Goal: Transaction & Acquisition: Obtain resource

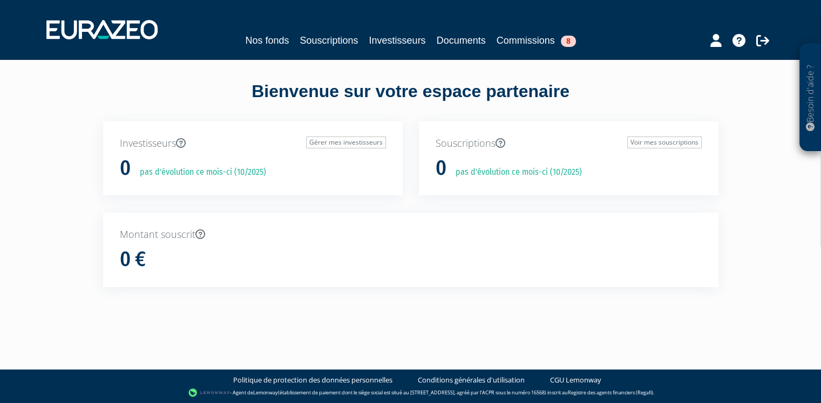
click at [321, 230] on p "Montant souscrit" at bounding box center [411, 235] width 582 height 14
click at [202, 235] on icon at bounding box center [201, 235] width 10 height 10
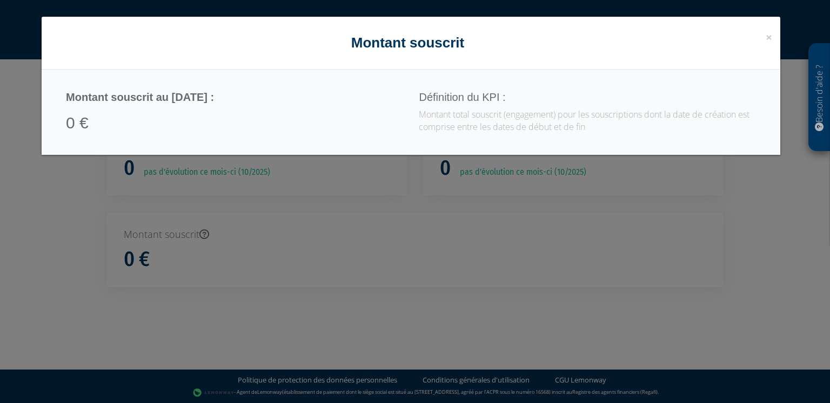
click at [778, 41] on div "× Close Montant souscrit" at bounding box center [411, 43] width 738 height 53
click at [765, 38] on span "×" at bounding box center [768, 37] width 6 height 15
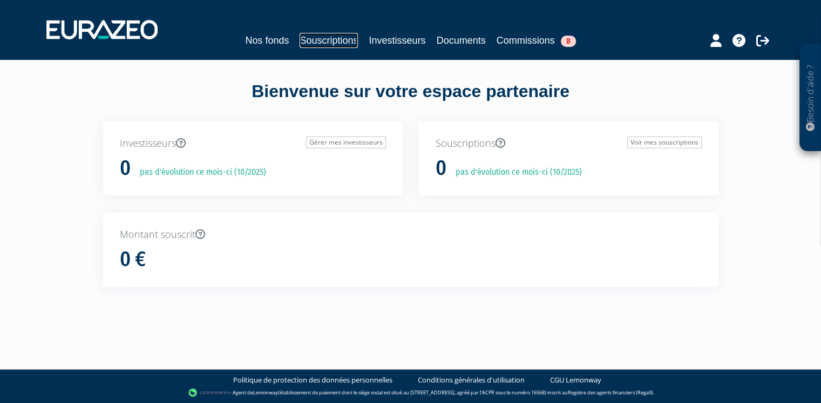
click at [332, 43] on link "Souscriptions" at bounding box center [329, 40] width 58 height 15
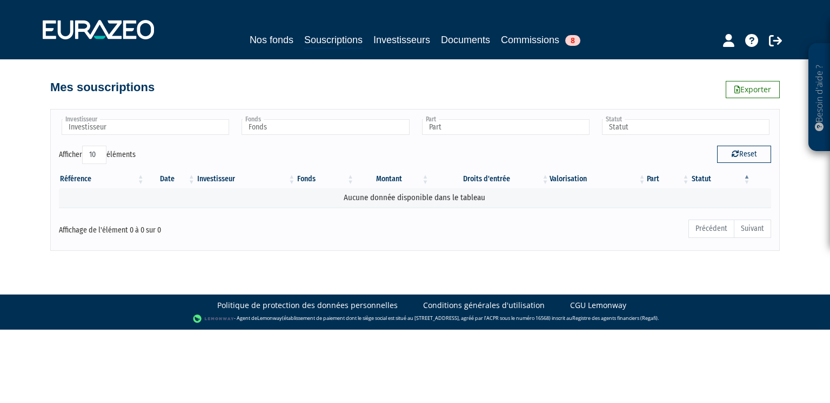
click at [405, 48] on div "Nos fonds Souscriptions Investisseurs Documents Commissions 8" at bounding box center [414, 40] width 507 height 17
click at [398, 42] on link "Investisseurs" at bounding box center [401, 39] width 57 height 15
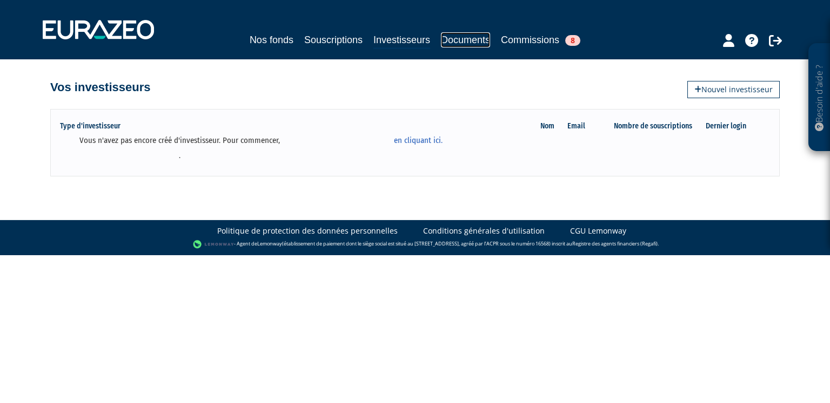
click at [460, 37] on link "Documents" at bounding box center [465, 39] width 49 height 15
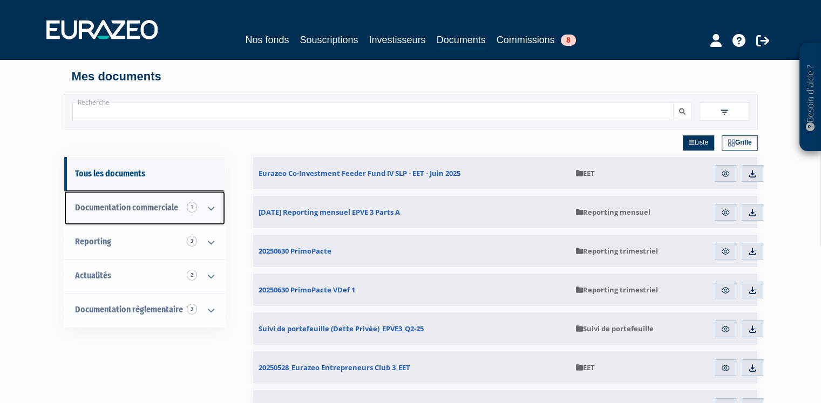
click at [213, 211] on icon at bounding box center [211, 208] width 28 height 33
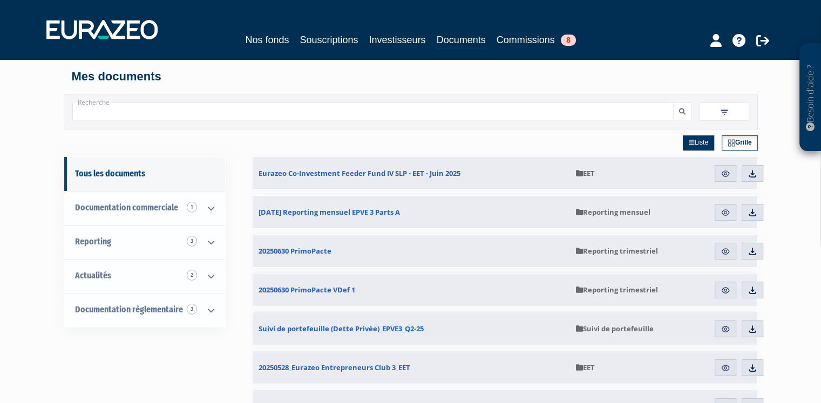
click at [763, 110] on div "Besoin d'aide ? × J'ai besoin d'aide Si vous avez une question à propos du fonc…" at bounding box center [410, 285] width 821 height 570
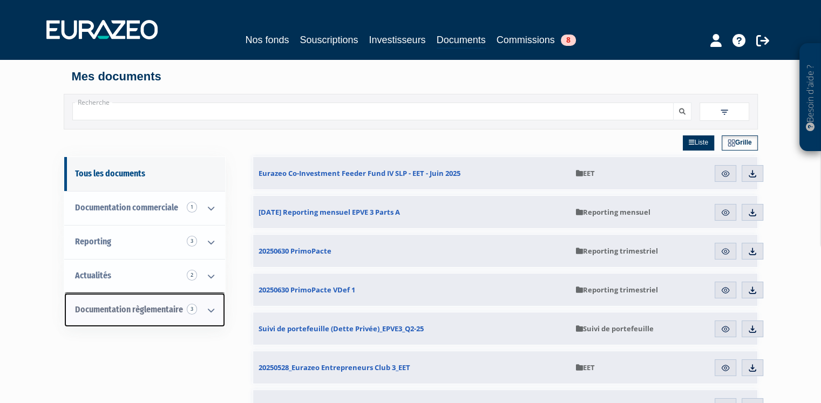
click at [207, 309] on icon at bounding box center [211, 310] width 28 height 33
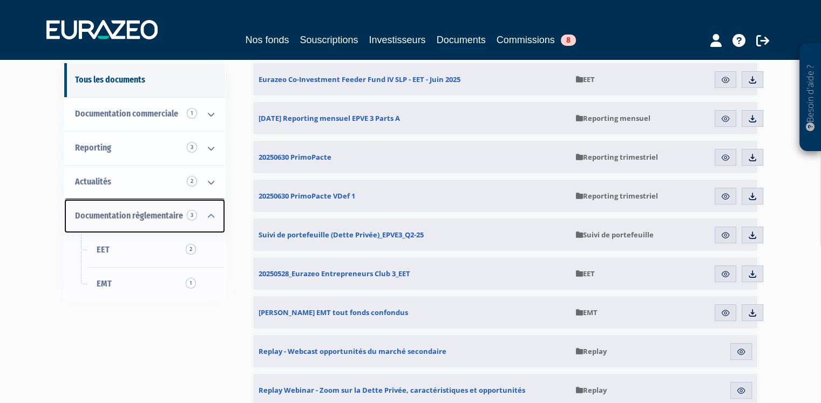
scroll to position [108, 0]
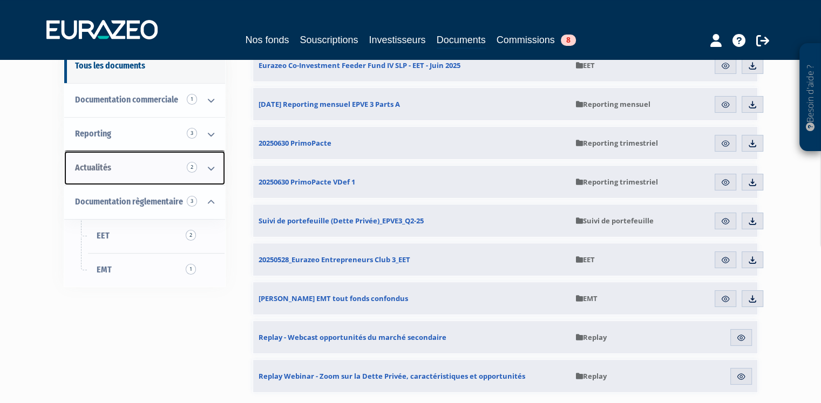
click at [208, 171] on icon at bounding box center [211, 168] width 28 height 33
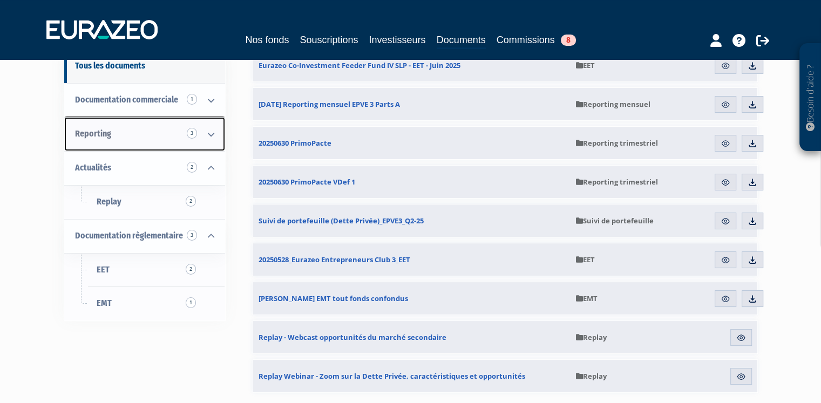
click at [212, 133] on icon at bounding box center [211, 134] width 28 height 33
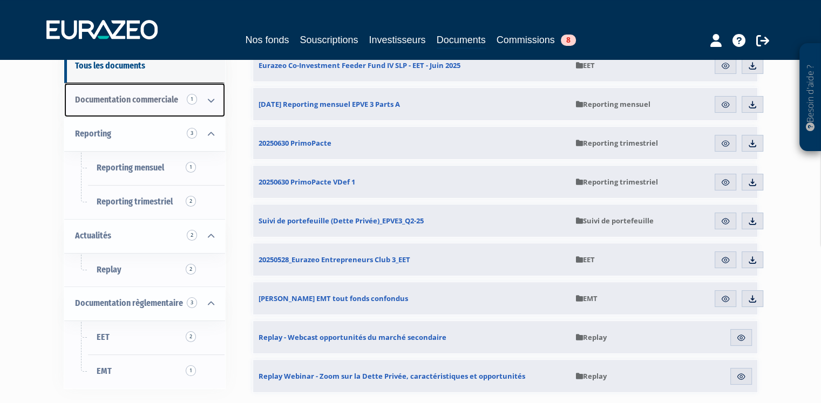
click at [213, 102] on icon at bounding box center [211, 100] width 28 height 33
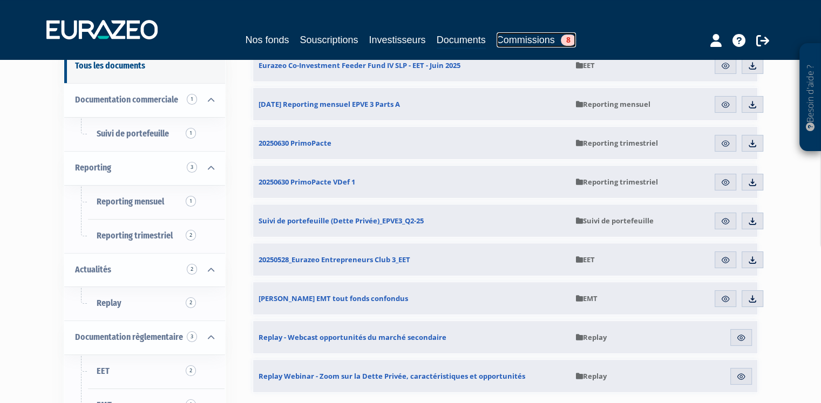
click at [505, 37] on link "Commissions 8" at bounding box center [536, 39] width 79 height 15
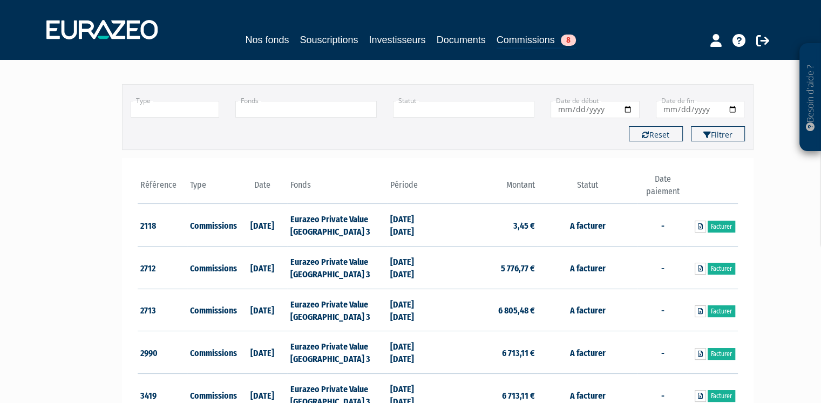
scroll to position [108, 0]
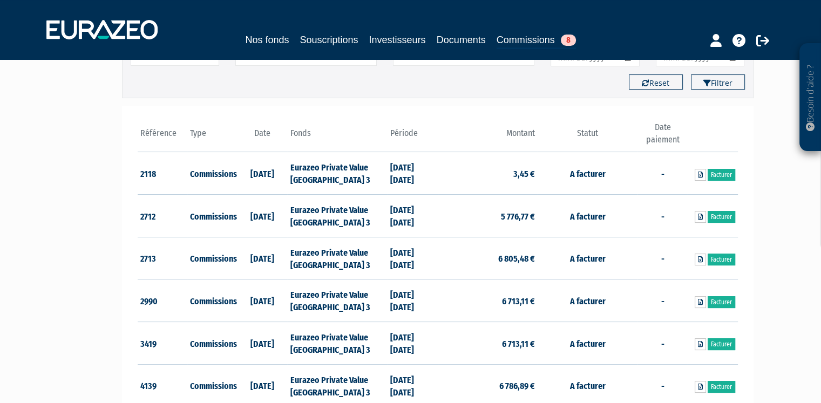
click at [525, 214] on td "5 776,77 €" at bounding box center [488, 216] width 100 height 43
click at [303, 213] on td "Eurazeo Private Value Europe 3" at bounding box center [337, 216] width 100 height 43
click at [253, 215] on td "25/03/2024" at bounding box center [263, 216] width 50 height 43
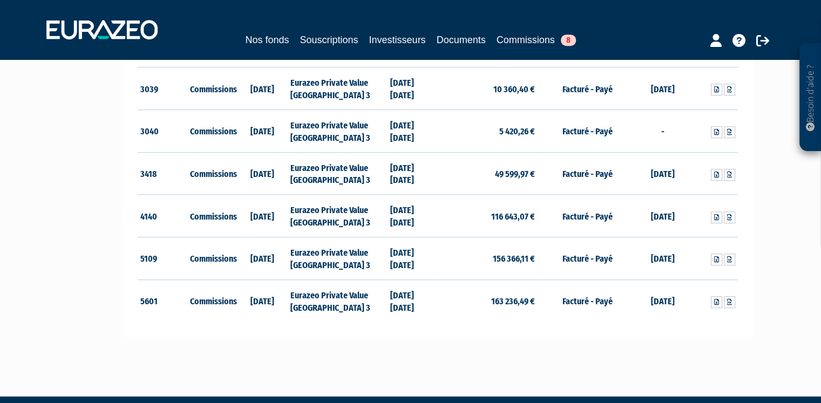
scroll to position [643, 0]
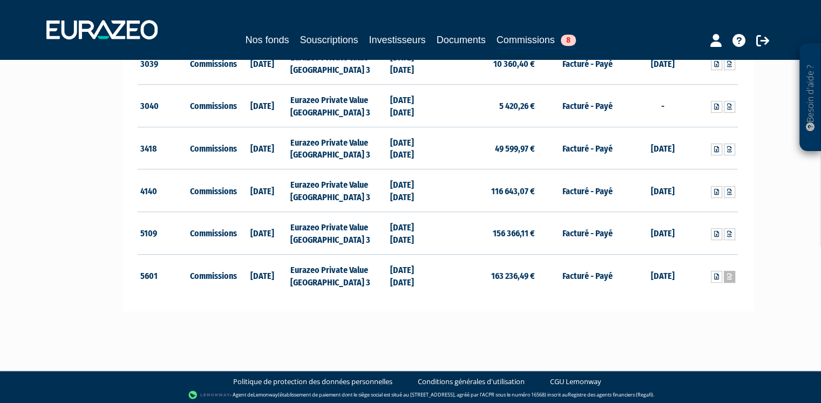
click at [728, 275] on icon at bounding box center [729, 277] width 5 height 6
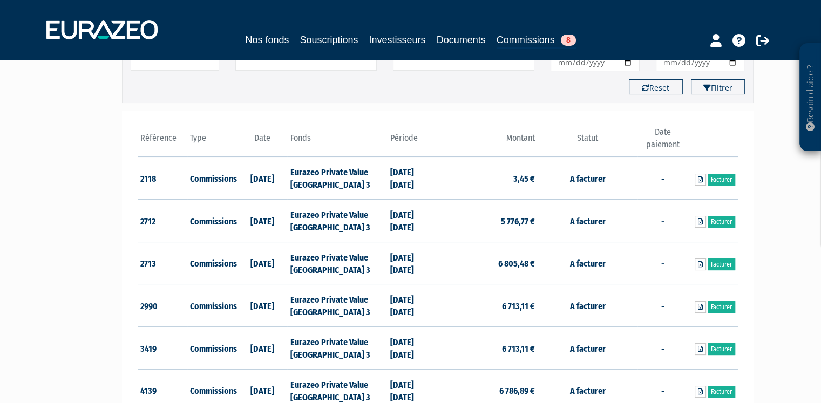
scroll to position [49, 0]
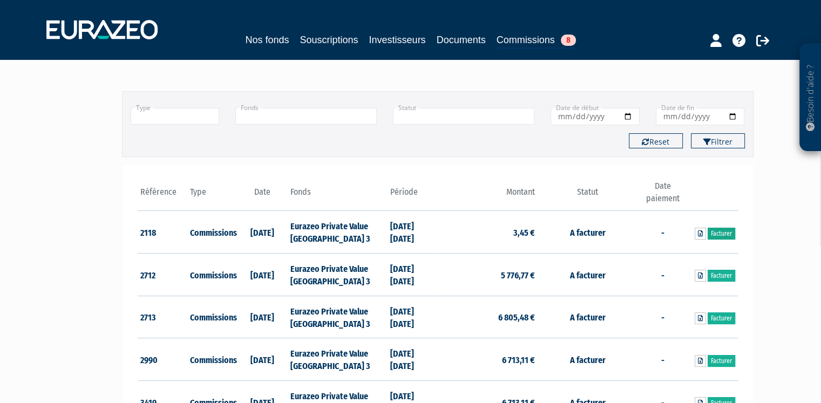
click at [714, 232] on link "Facturer" at bounding box center [722, 234] width 28 height 12
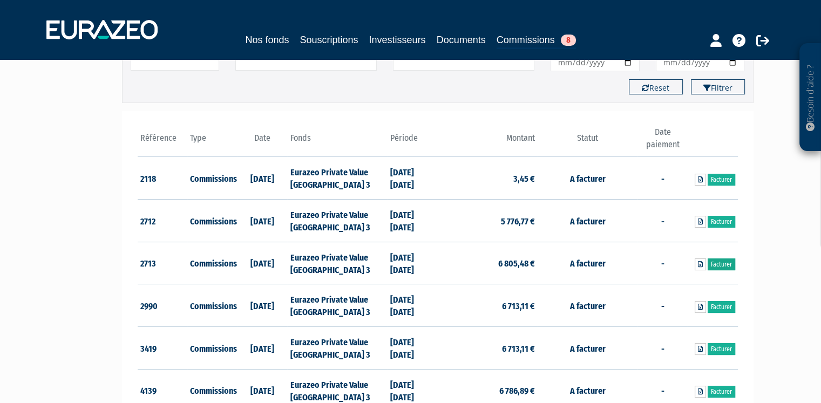
click at [722, 262] on link "Facturer" at bounding box center [722, 265] width 28 height 12
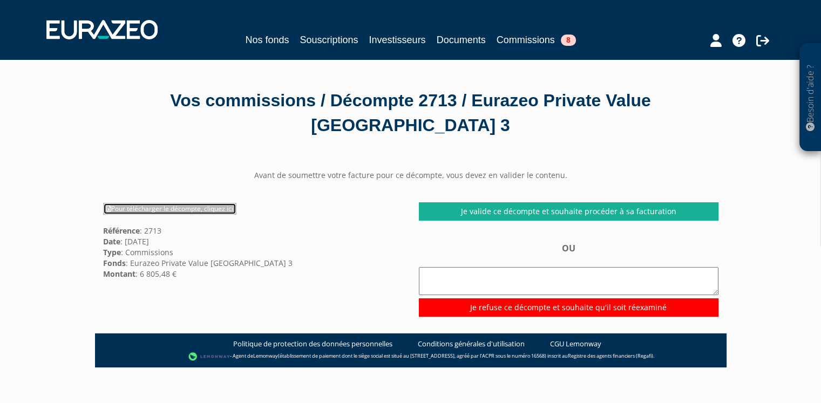
click at [205, 207] on link "Pour télécharger le décompte, cliquez ici" at bounding box center [169, 209] width 133 height 12
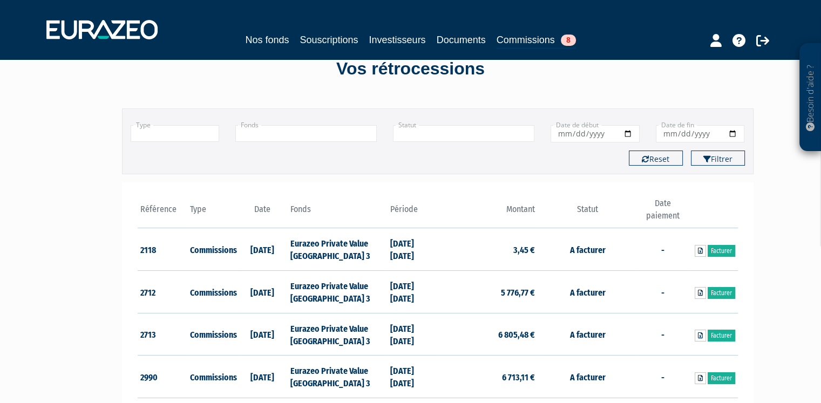
scroll to position [54, 0]
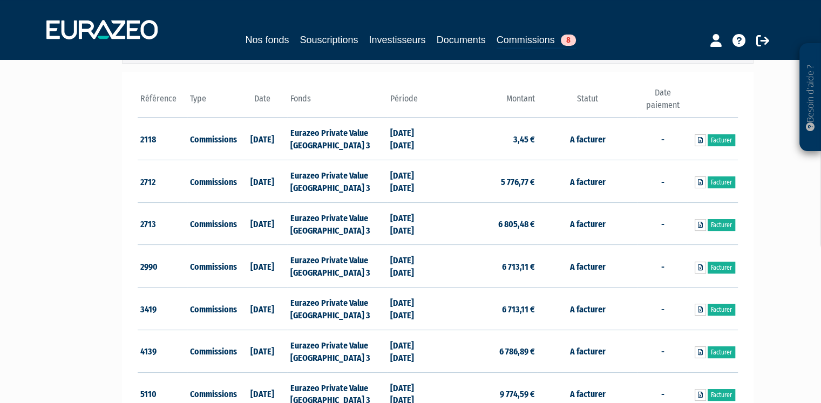
scroll to position [49, 0]
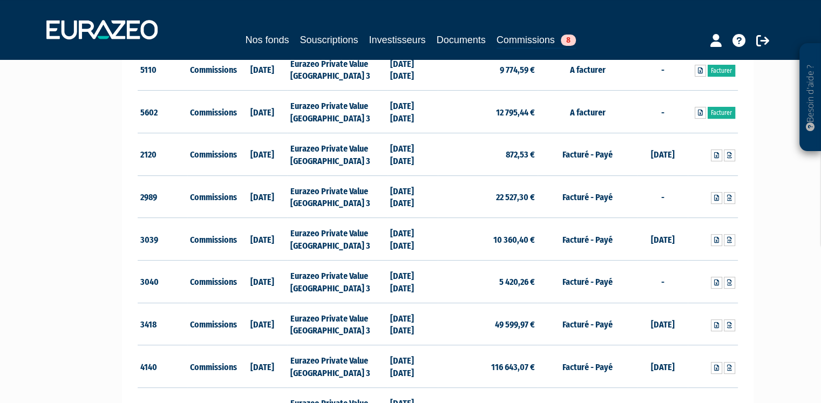
scroll to position [540, 0]
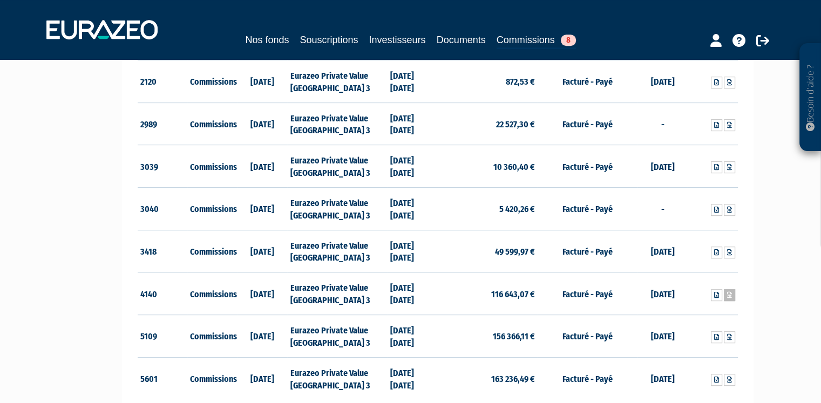
click at [730, 294] on icon at bounding box center [729, 295] width 5 height 6
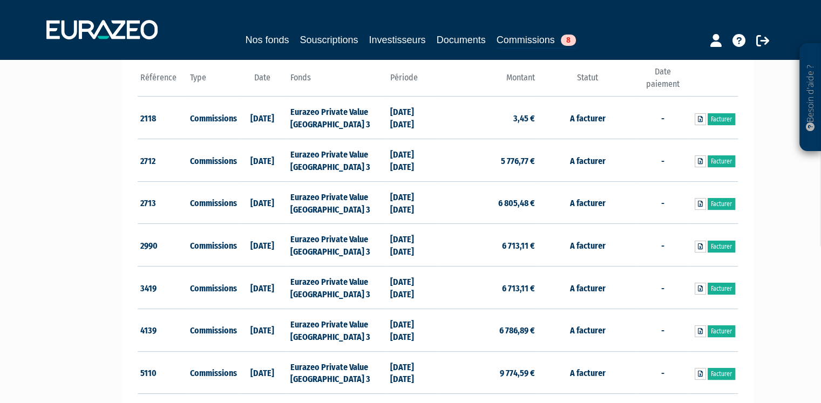
scroll to position [216, 0]
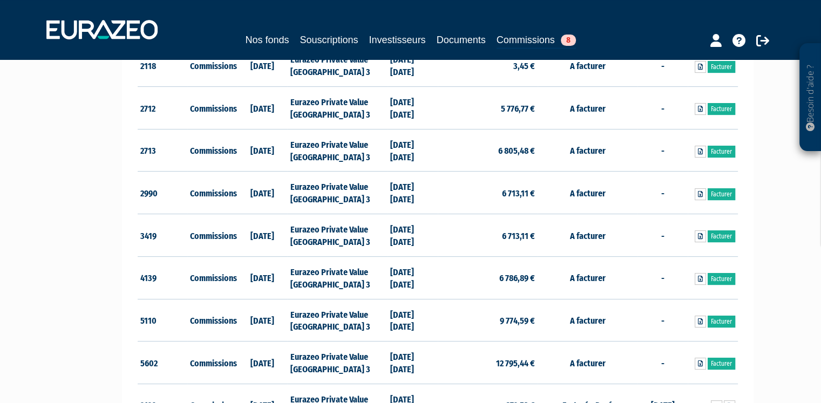
click at [89, 109] on div "Besoin d'aide ? × J'ai besoin d'aide Si vous avez une question à propos du fonc…" at bounding box center [410, 269] width 821 height 971
click at [722, 361] on link "Facturer" at bounding box center [722, 364] width 28 height 12
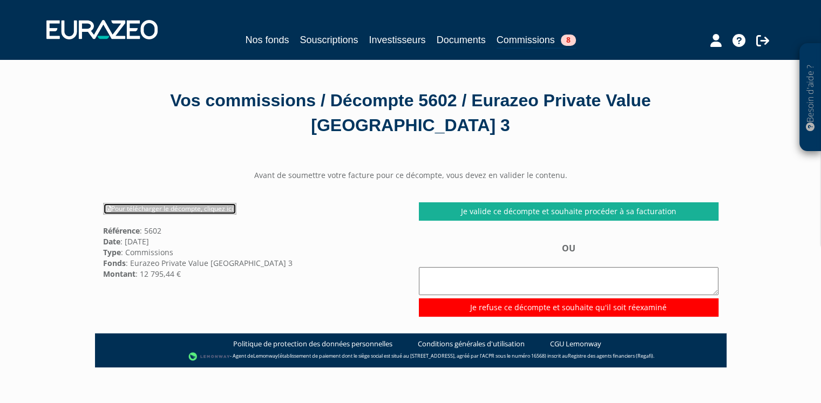
click at [184, 210] on link "Pour télécharger le décompte, cliquez ici" at bounding box center [169, 209] width 133 height 12
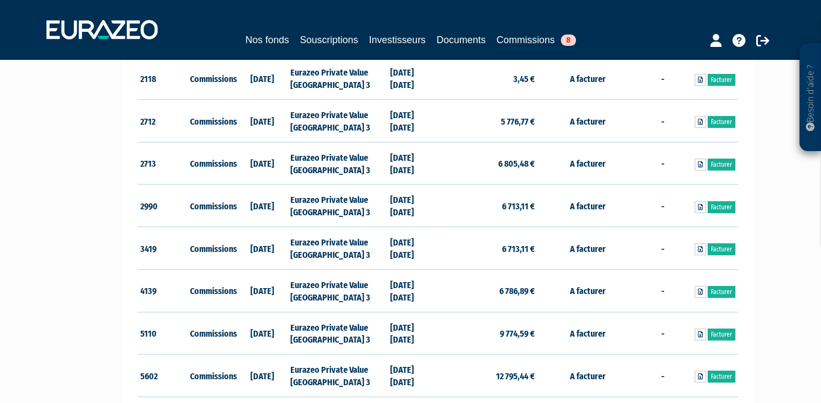
scroll to position [270, 0]
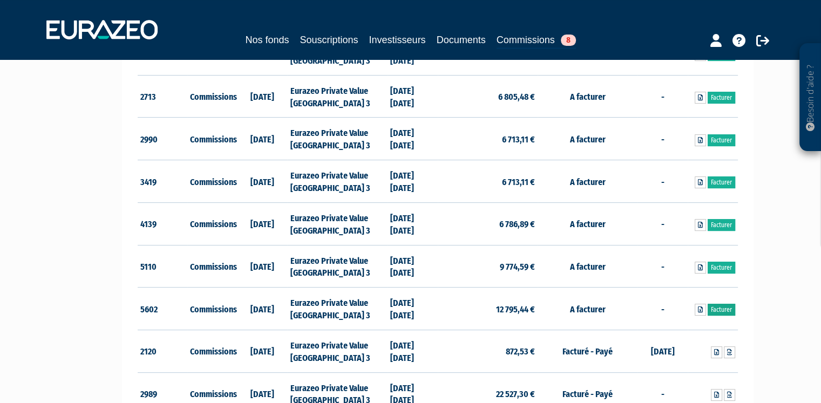
click at [724, 310] on link "Facturer" at bounding box center [722, 310] width 28 height 12
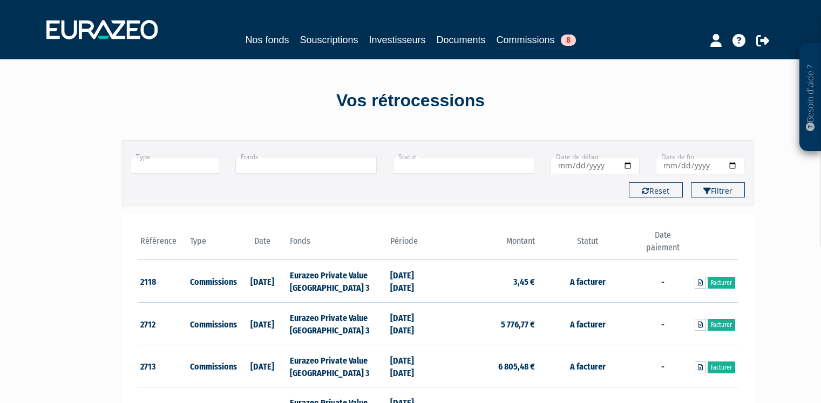
scroll to position [253, 0]
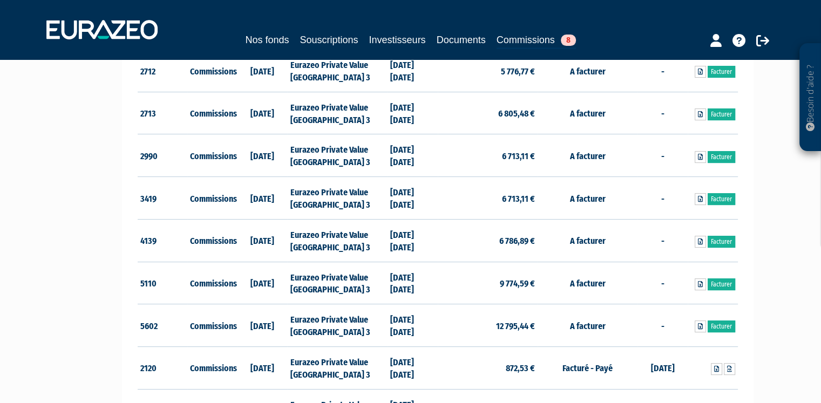
click at [0, 117] on div "Besoin d'aide ? × J'ai besoin d'aide Si vous avez une question à propos du fonc…" at bounding box center [410, 232] width 821 height 971
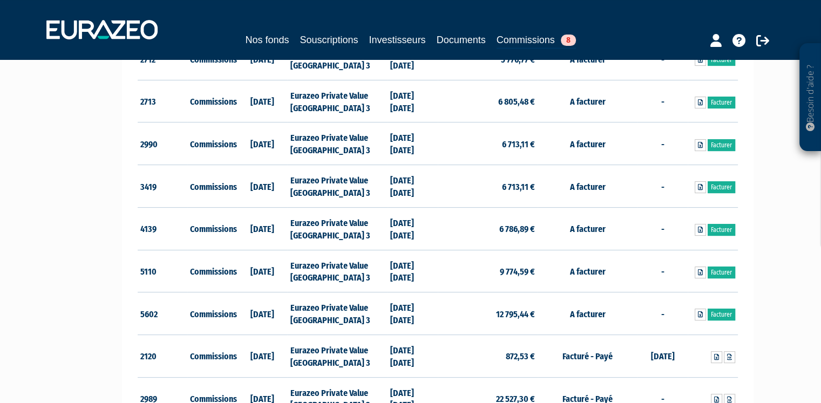
scroll to position [0, 0]
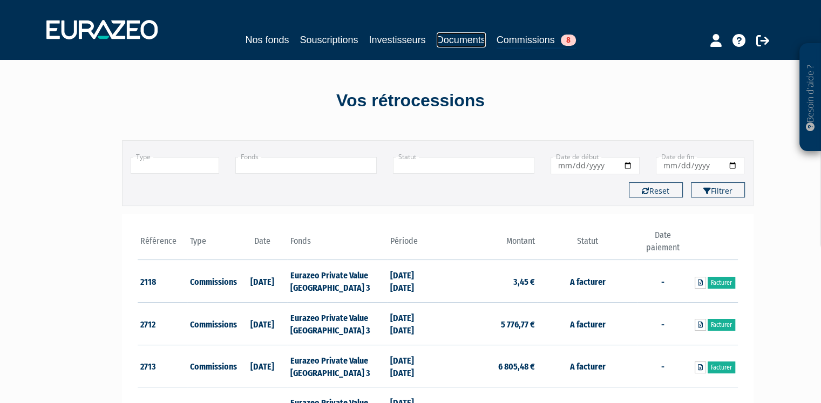
click at [460, 39] on link "Documents" at bounding box center [461, 39] width 49 height 15
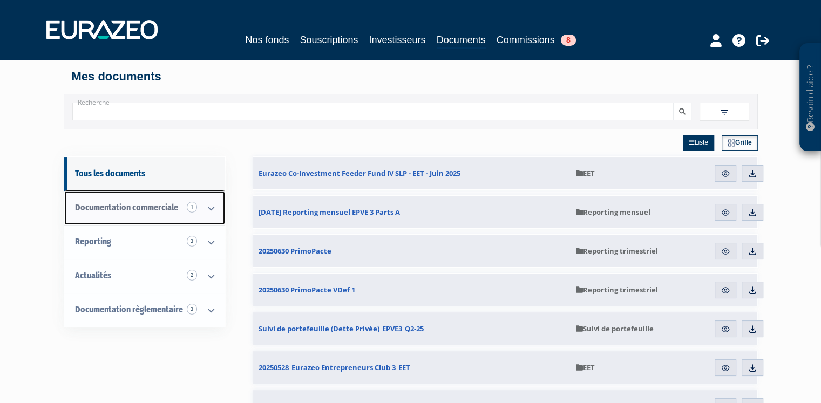
click at [206, 211] on icon at bounding box center [211, 208] width 28 height 33
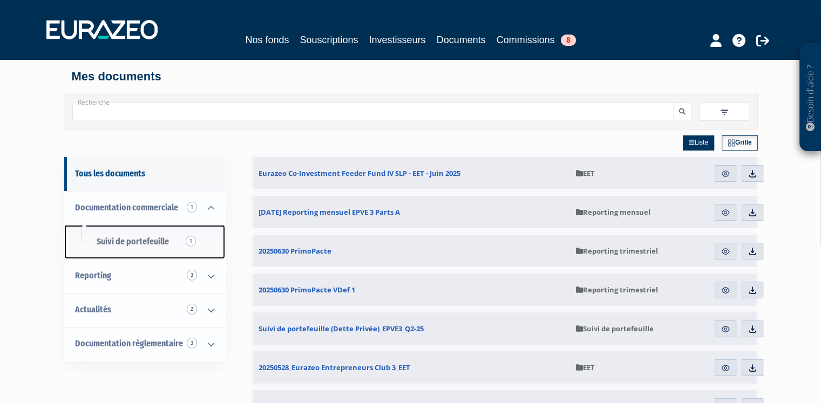
click at [178, 241] on link "Suivi de portefeuille 1" at bounding box center [144, 242] width 161 height 34
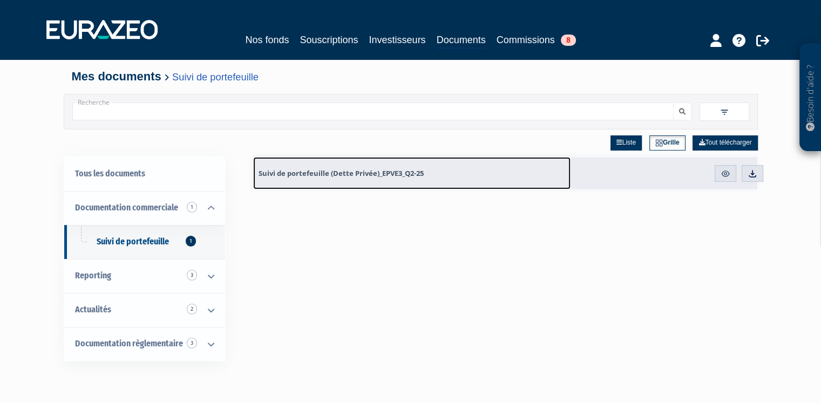
click at [544, 174] on link "Suivi de portefeuille (Dette Privée)_EPVE3_Q2-25" at bounding box center [412, 173] width 318 height 32
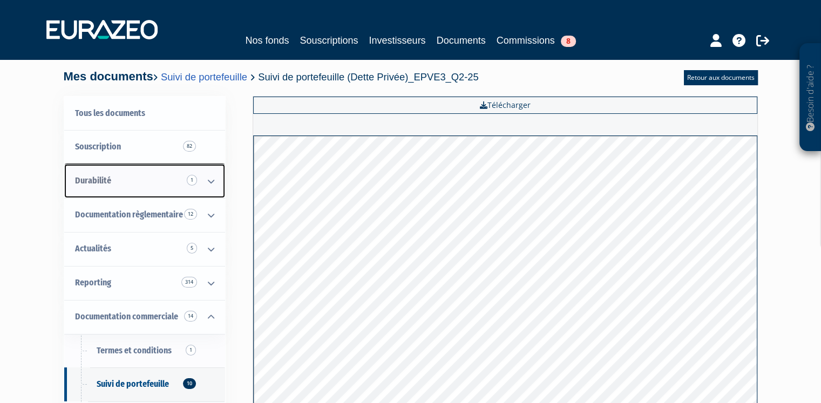
click at [213, 180] on icon at bounding box center [211, 181] width 28 height 33
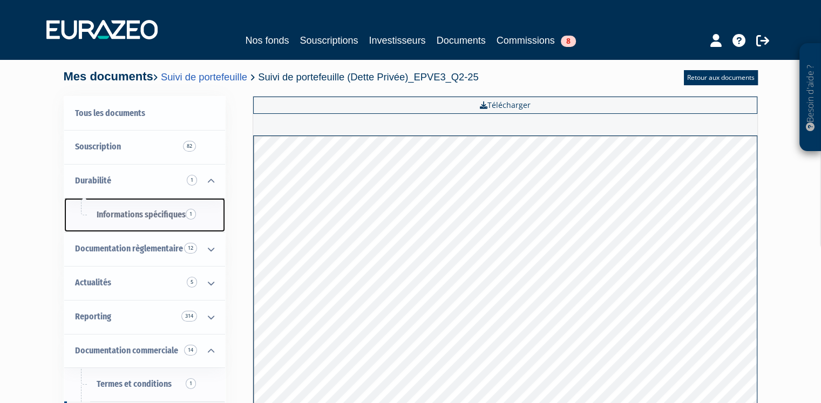
click at [159, 214] on span "Informations spécifiques 1" at bounding box center [141, 215] width 89 height 10
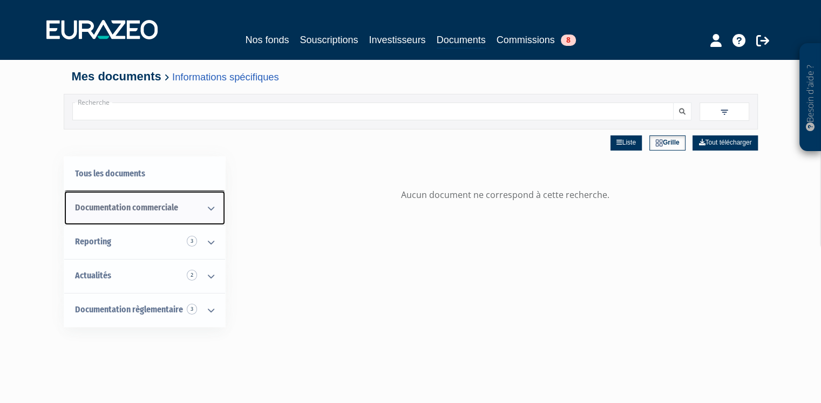
click at [207, 212] on icon at bounding box center [211, 208] width 28 height 33
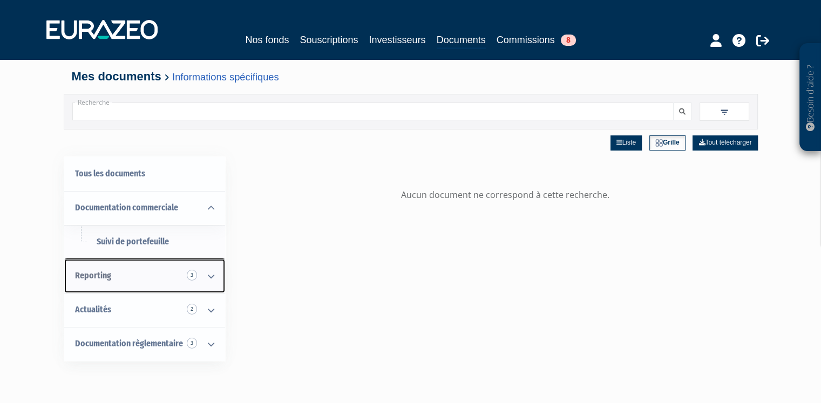
click at [202, 278] on icon at bounding box center [211, 276] width 28 height 33
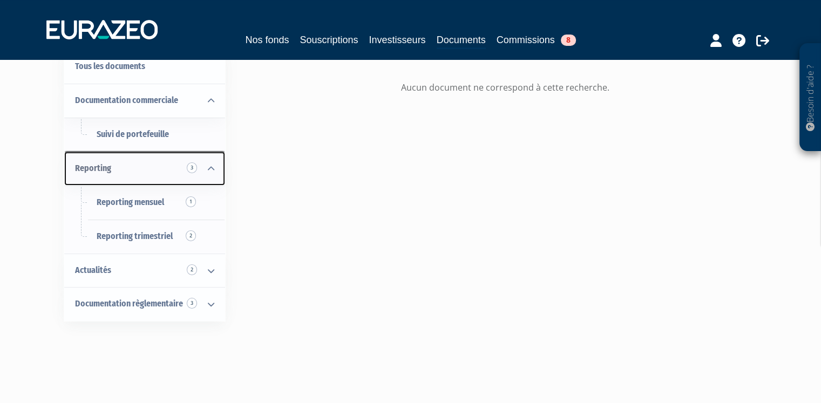
scroll to position [108, 0]
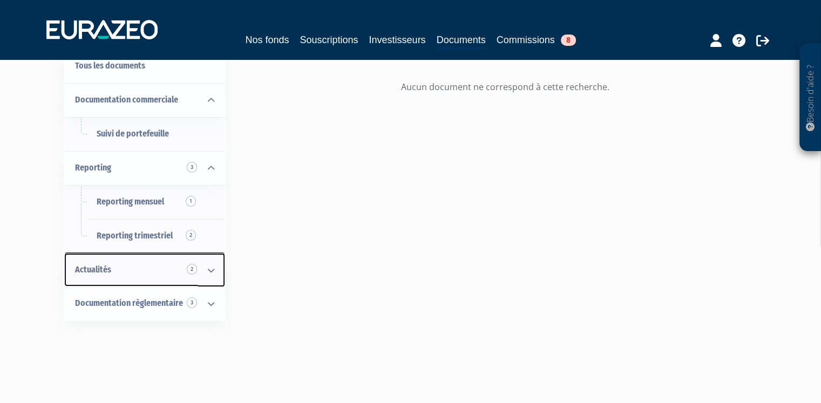
click at [201, 273] on icon at bounding box center [211, 270] width 28 height 33
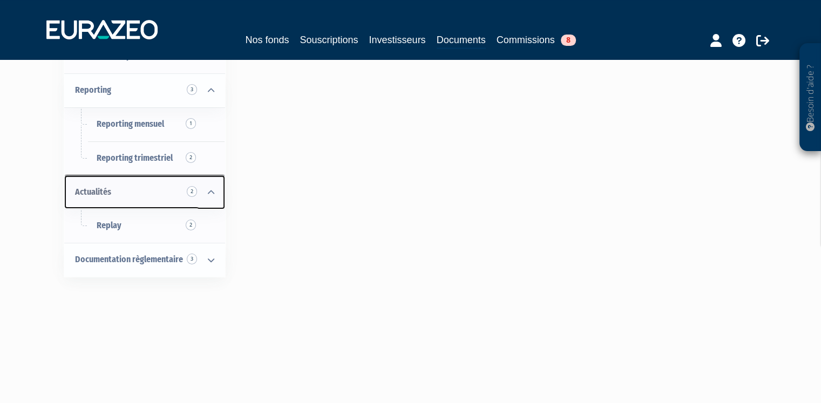
scroll to position [216, 0]
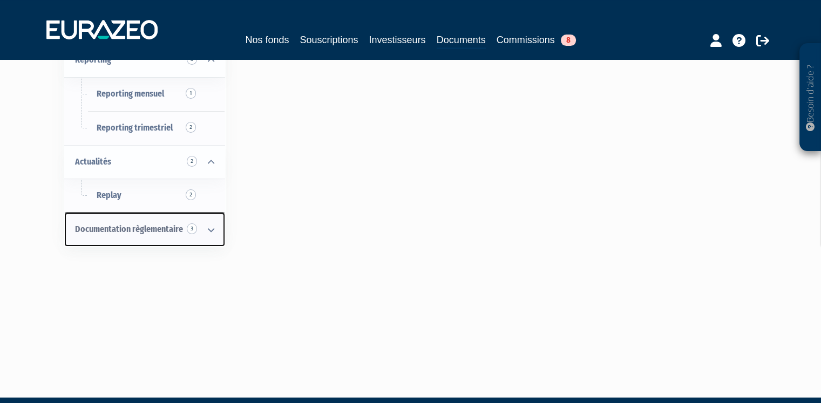
click at [203, 238] on icon at bounding box center [211, 229] width 28 height 33
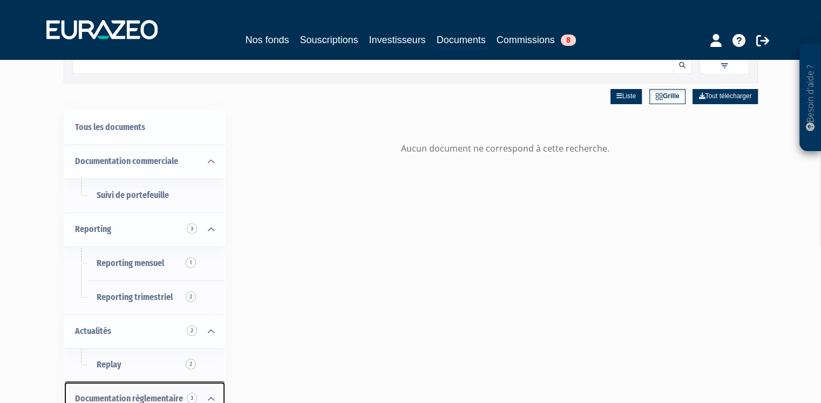
scroll to position [0, 0]
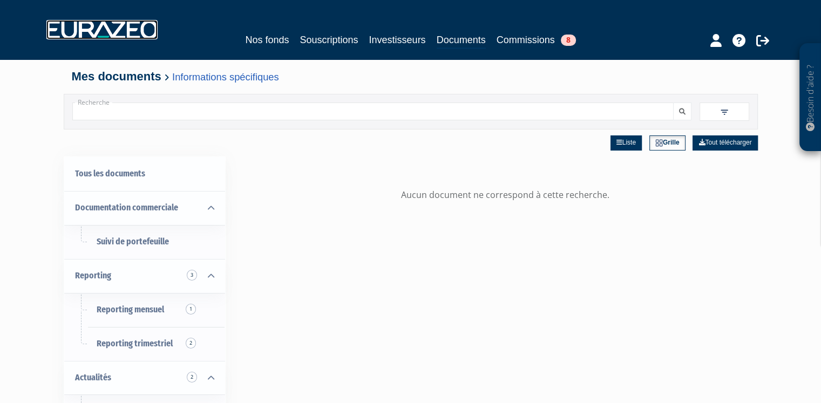
click at [104, 24] on img at bounding box center [101, 29] width 111 height 19
